Goal: Check status

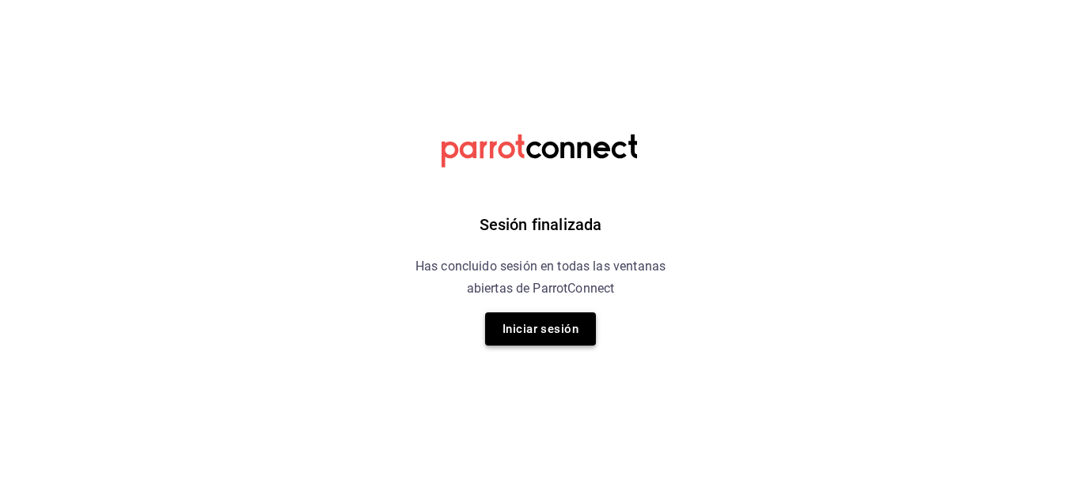
click at [528, 316] on button "Iniciar sesión" at bounding box center [540, 328] width 111 height 33
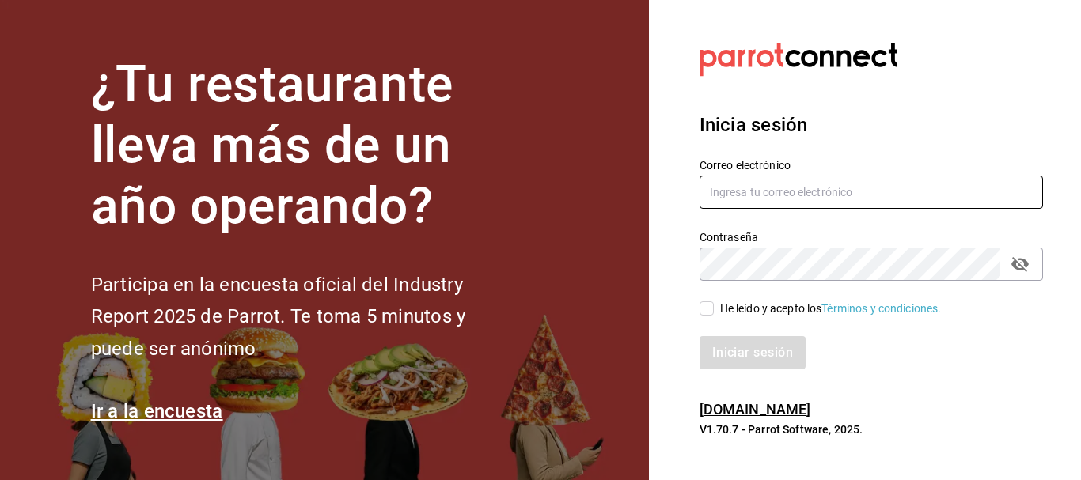
click at [804, 183] on input "text" at bounding box center [870, 192] width 343 height 33
type input "[EMAIL_ADDRESS][DOMAIN_NAME]"
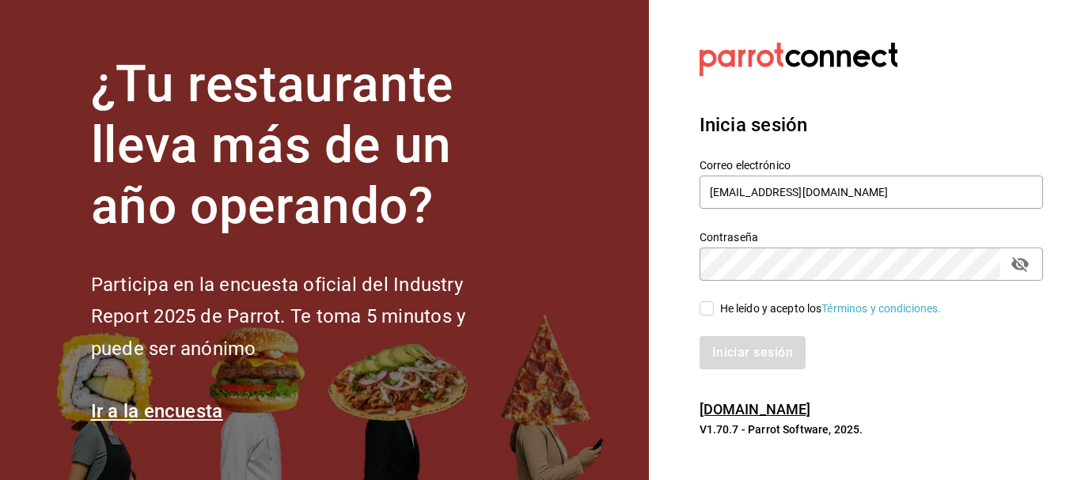
click at [761, 306] on div "He leído y acepto los Términos y condiciones." at bounding box center [830, 309] width 221 height 17
click at [713, 306] on input "He leído y acepto los Términos y condiciones." at bounding box center [706, 308] width 14 height 14
checkbox input "true"
click at [751, 355] on button "Iniciar sesión" at bounding box center [753, 352] width 108 height 33
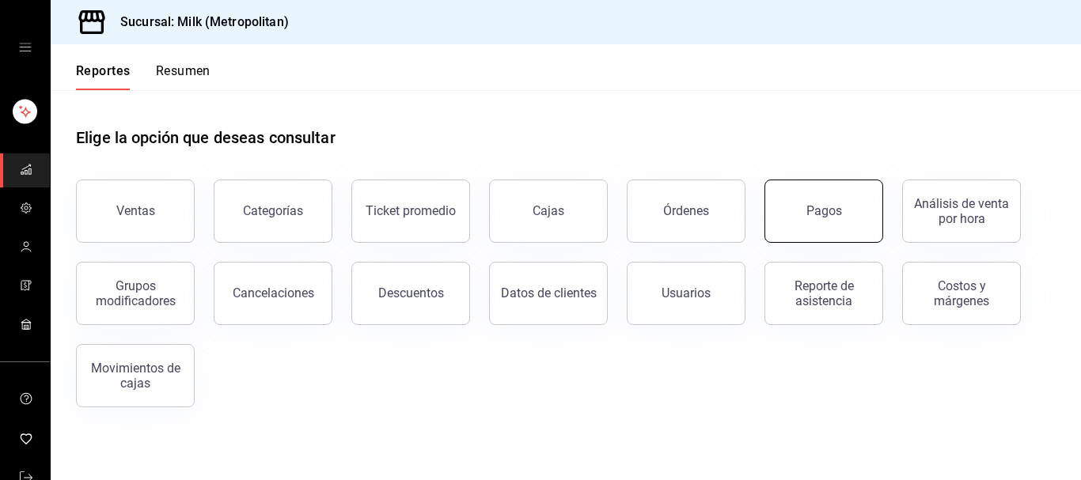
click at [796, 229] on button "Pagos" at bounding box center [823, 211] width 119 height 63
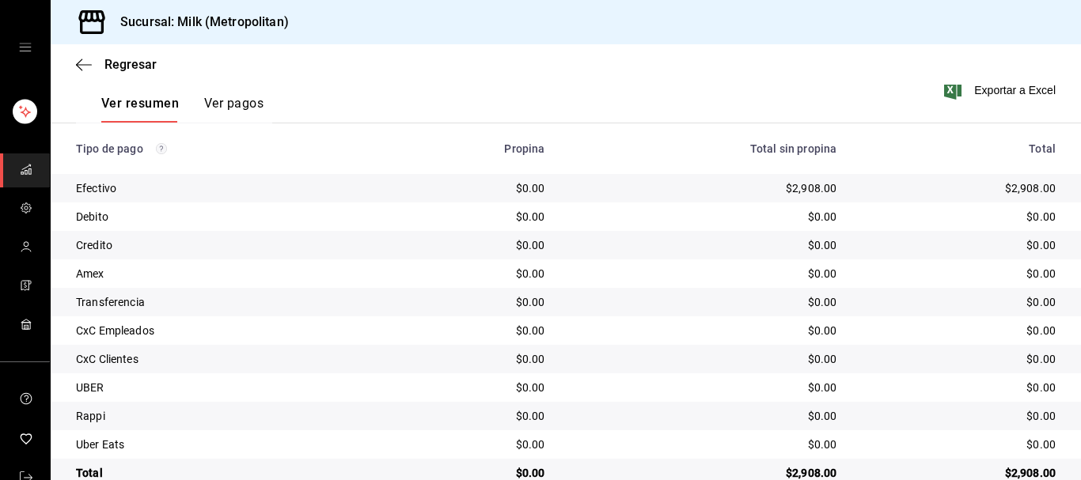
scroll to position [275, 0]
